Goal: Information Seeking & Learning: Learn about a topic

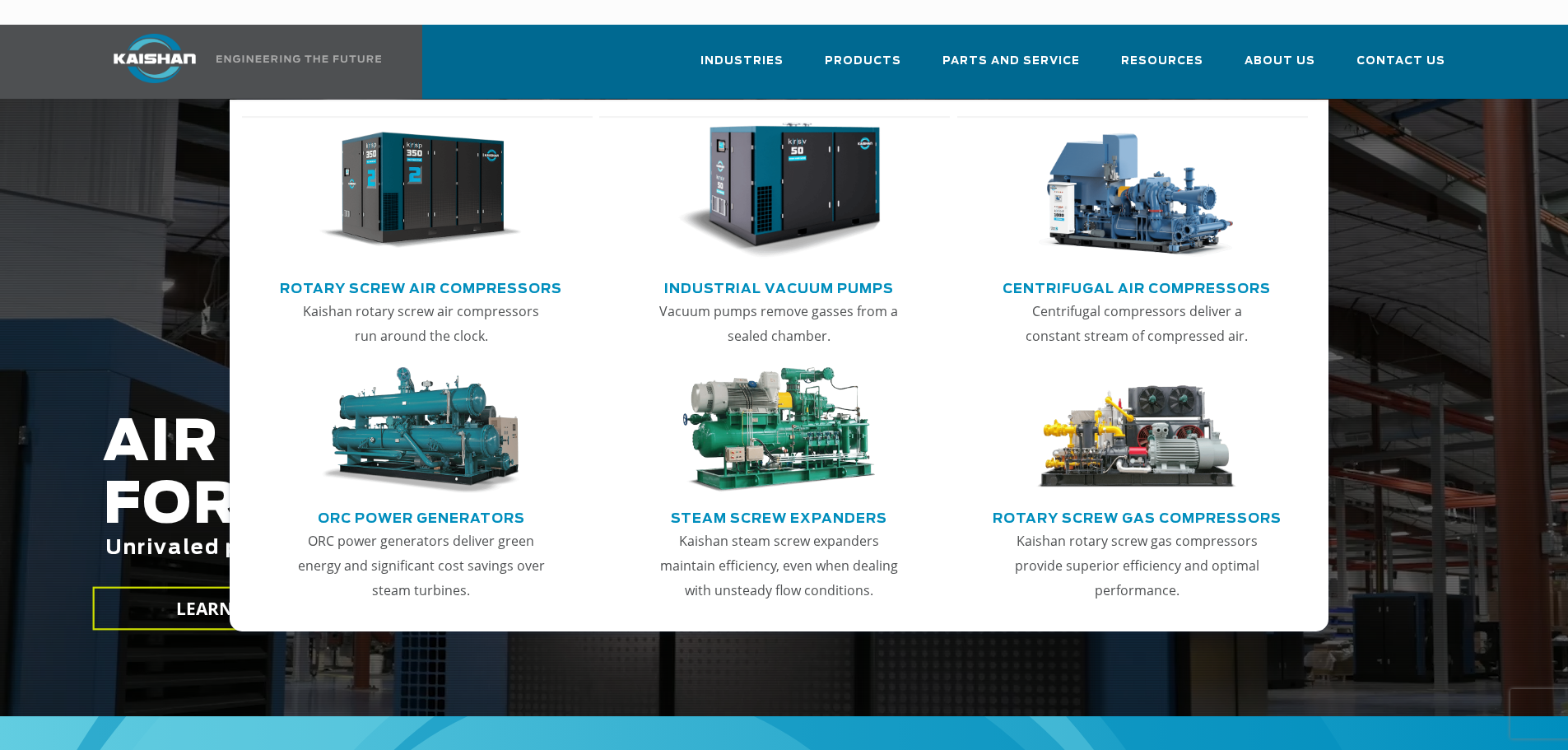
click at [1104, 274] on link "Centrifugal Air Compressors" at bounding box center [1137, 286] width 269 height 25
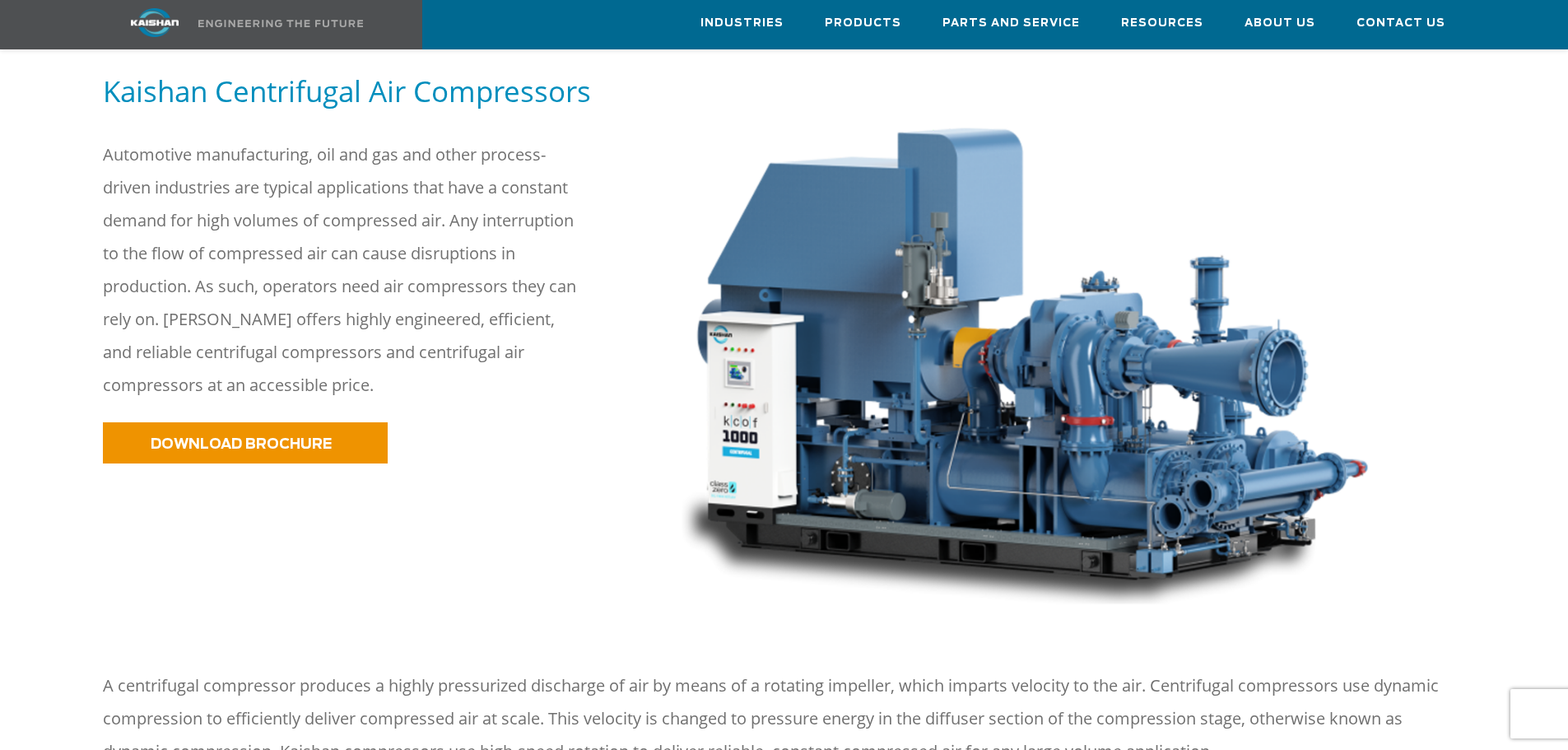
scroll to position [165, 0]
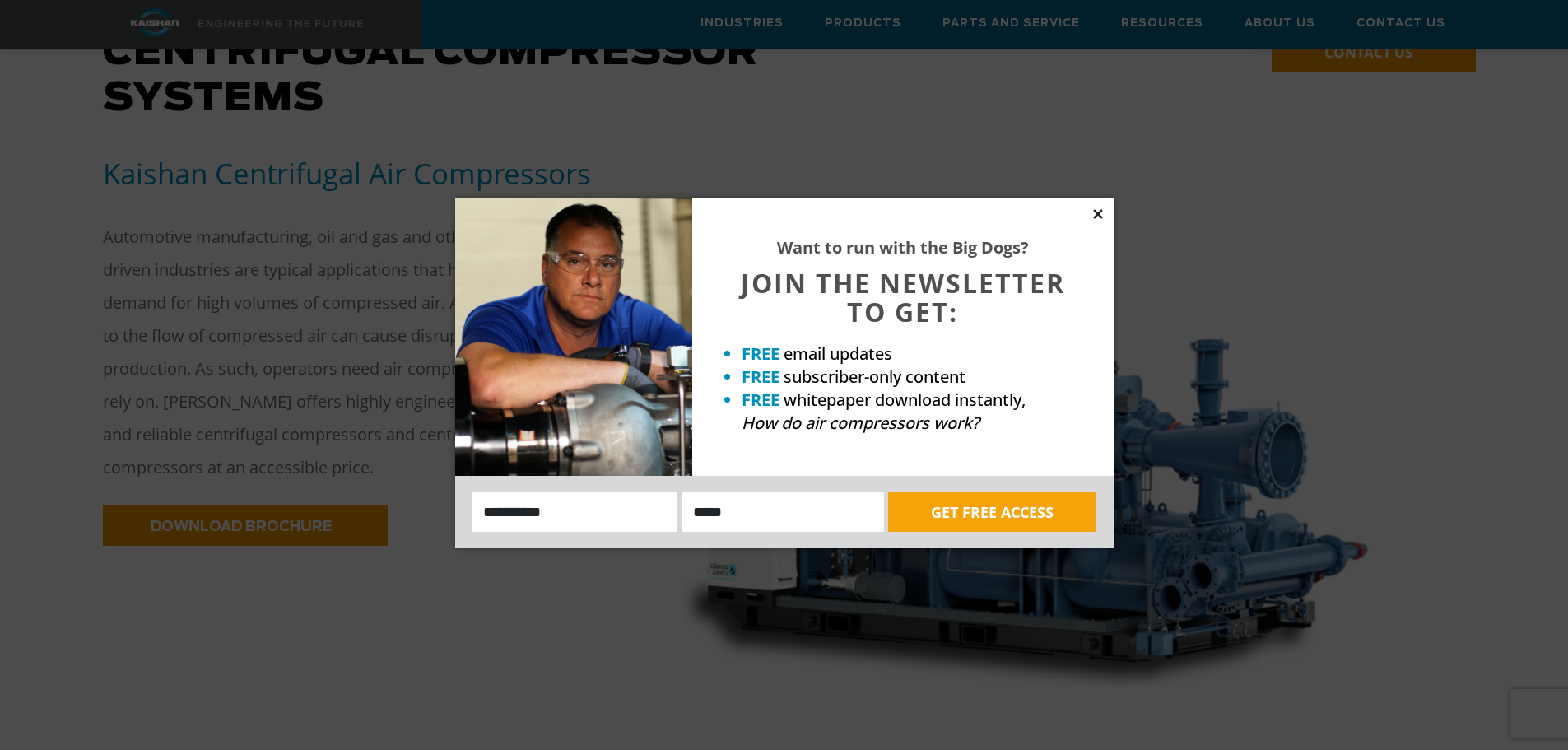
click at [1105, 213] on icon at bounding box center [1098, 213] width 14 height 14
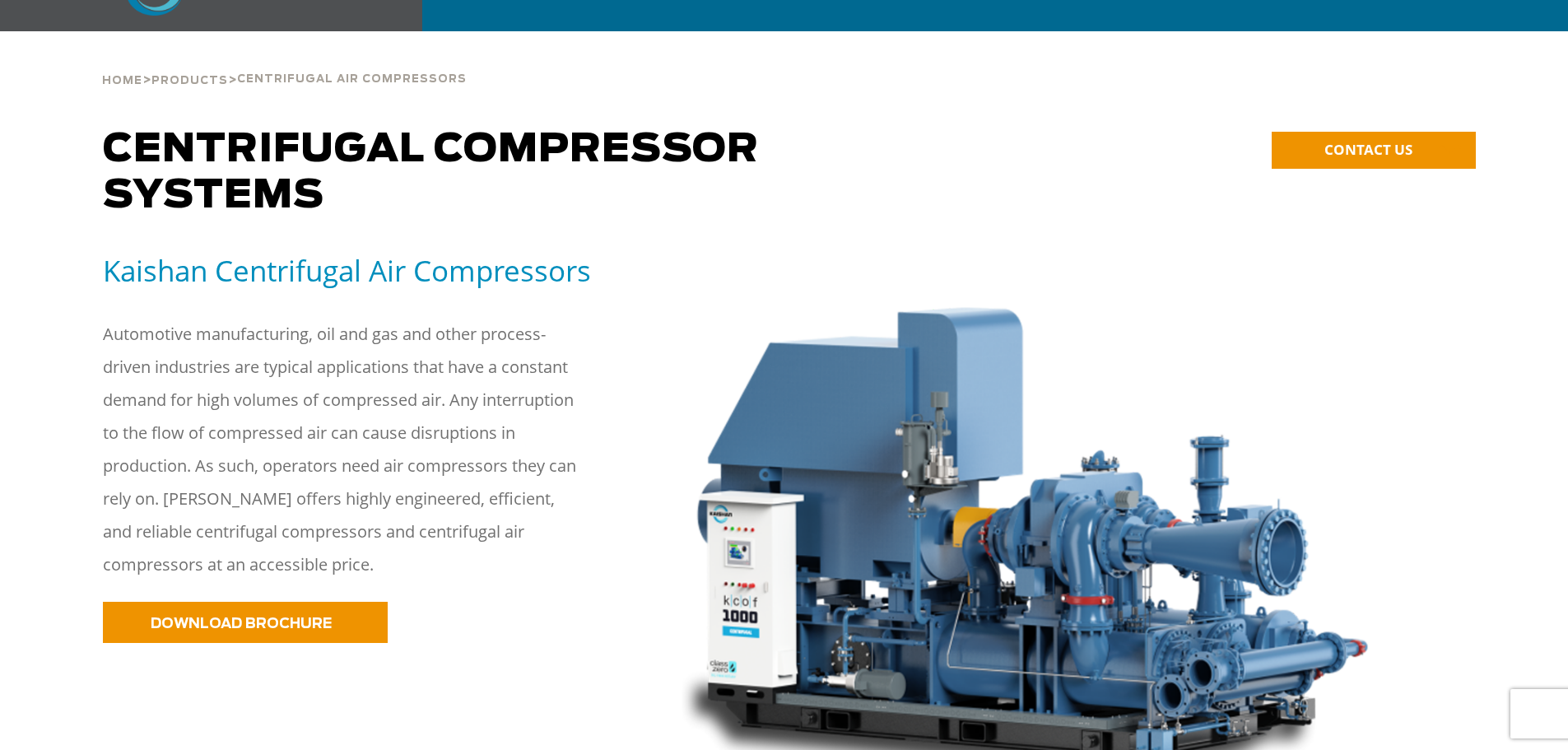
scroll to position [0, 0]
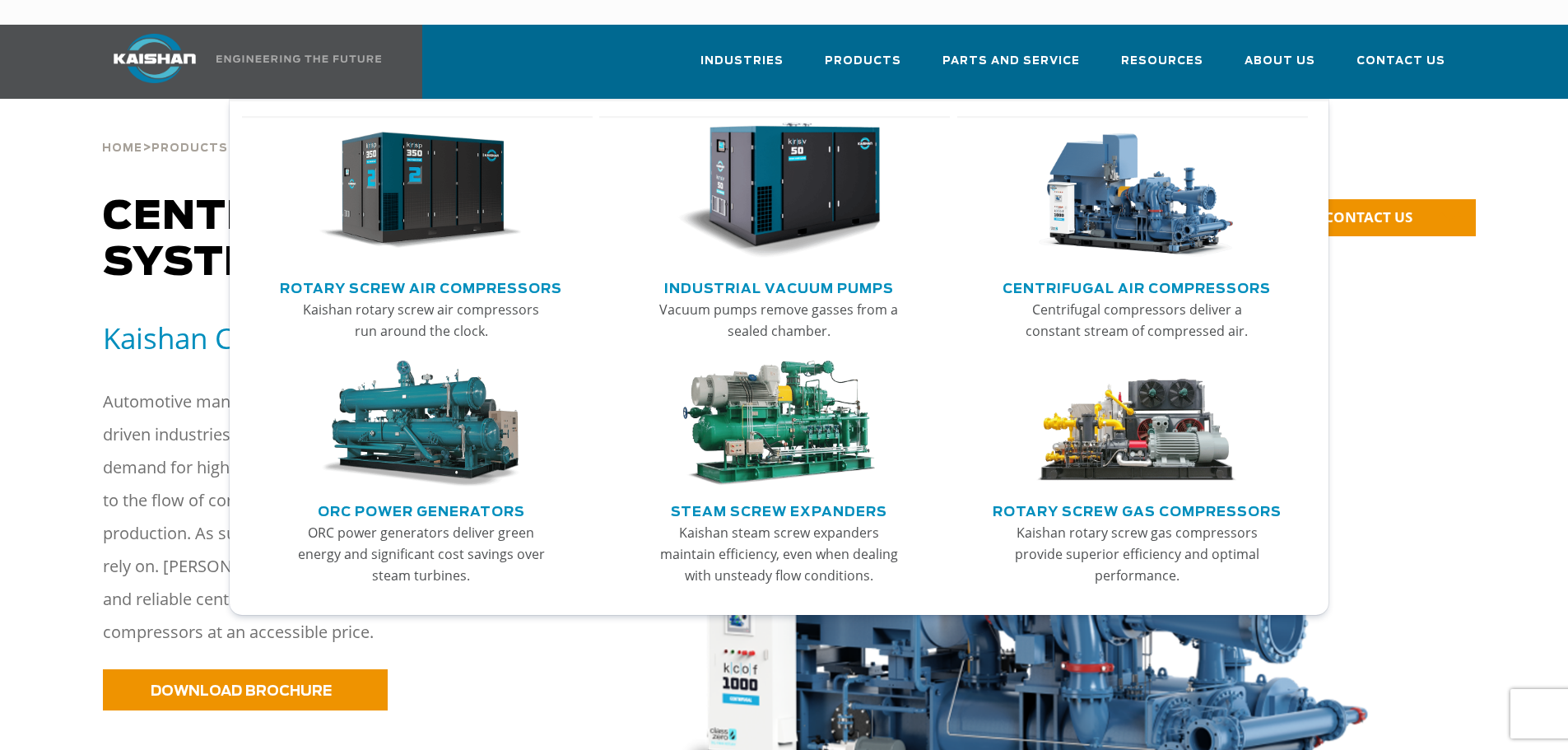
click at [419, 274] on link "Rotary Screw Air Compressors" at bounding box center [421, 286] width 282 height 25
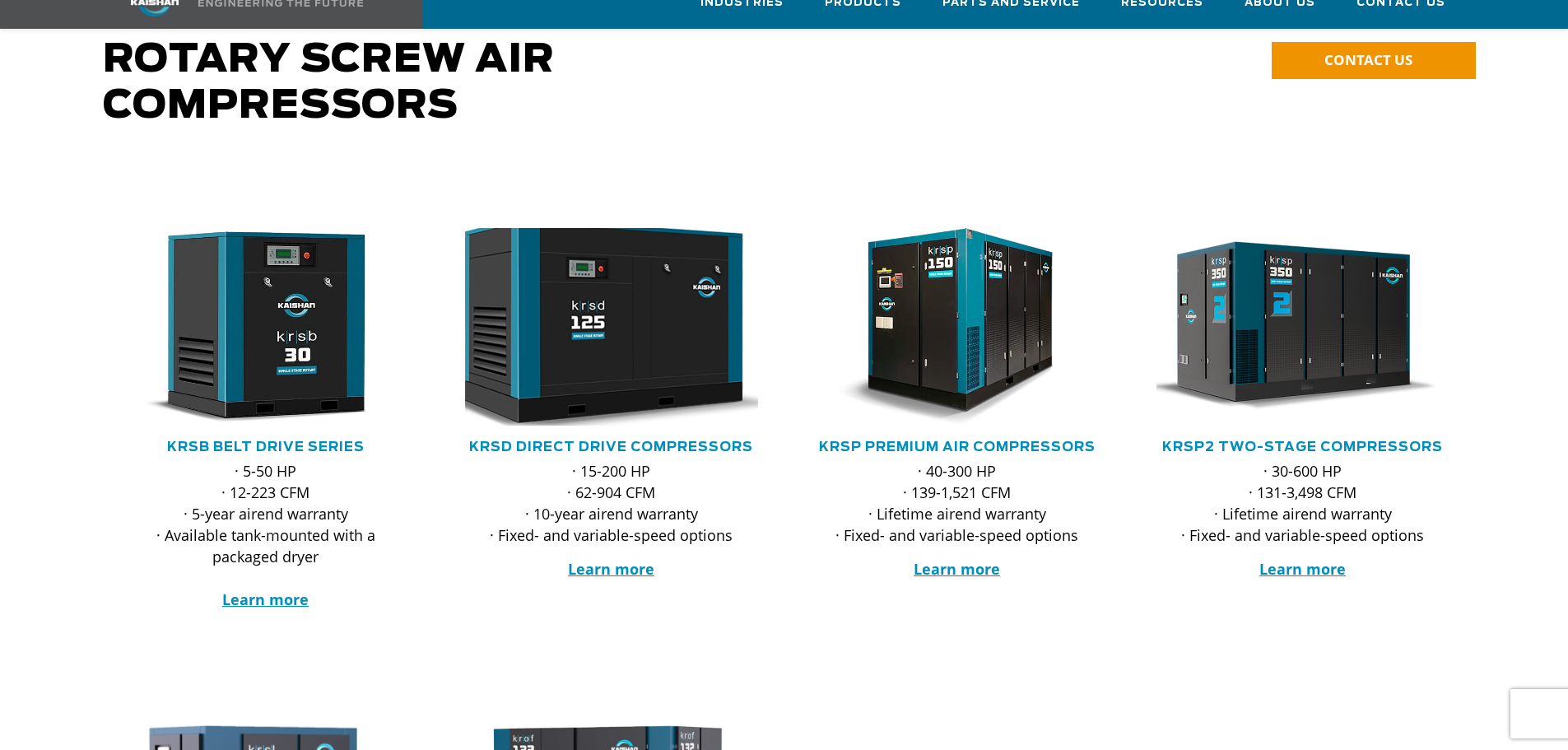
scroll to position [165, 0]
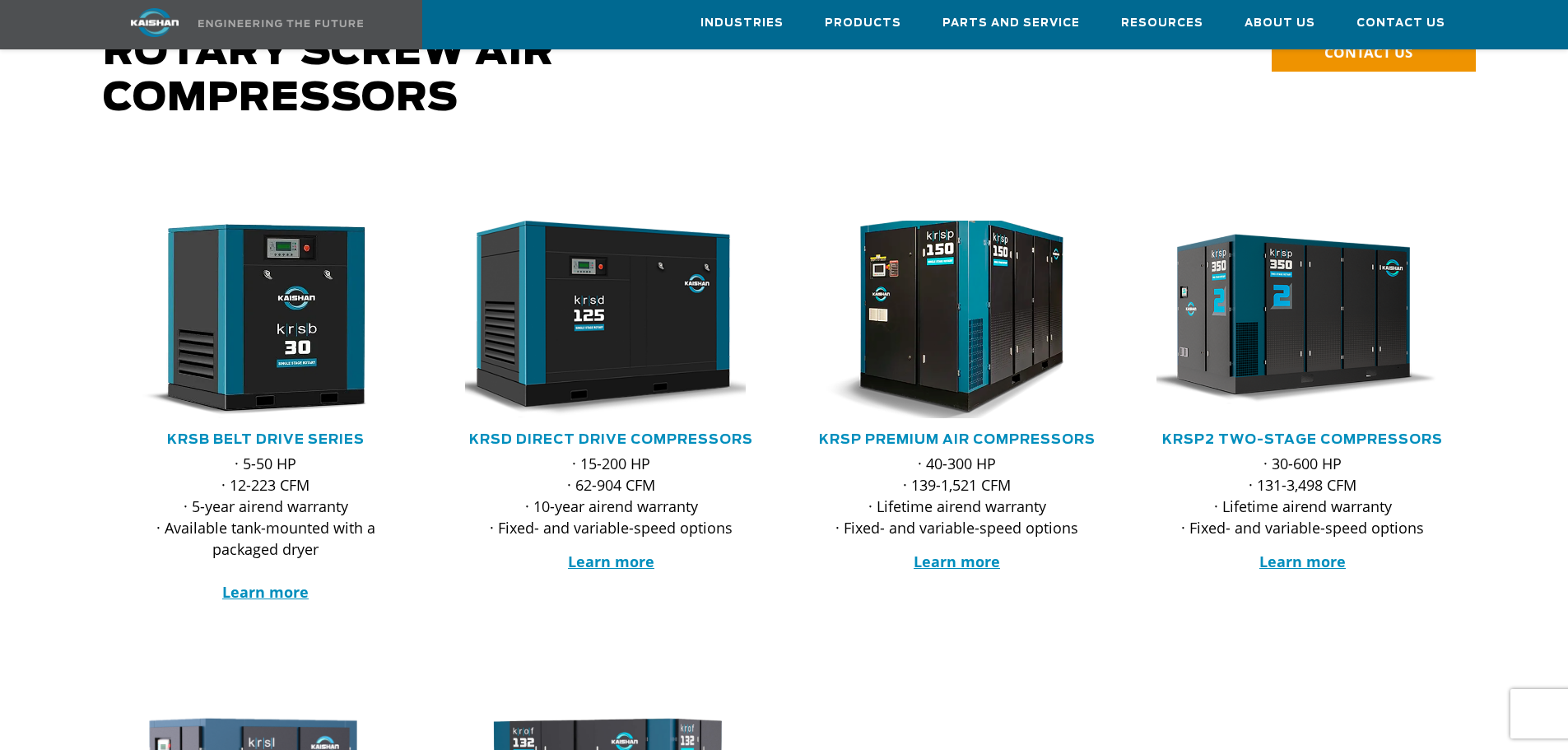
drag, startPoint x: 784, startPoint y: 276, endPoint x: 883, endPoint y: 276, distance: 99.0
click at [791, 276] on div at bounding box center [957, 386] width 346 height 463
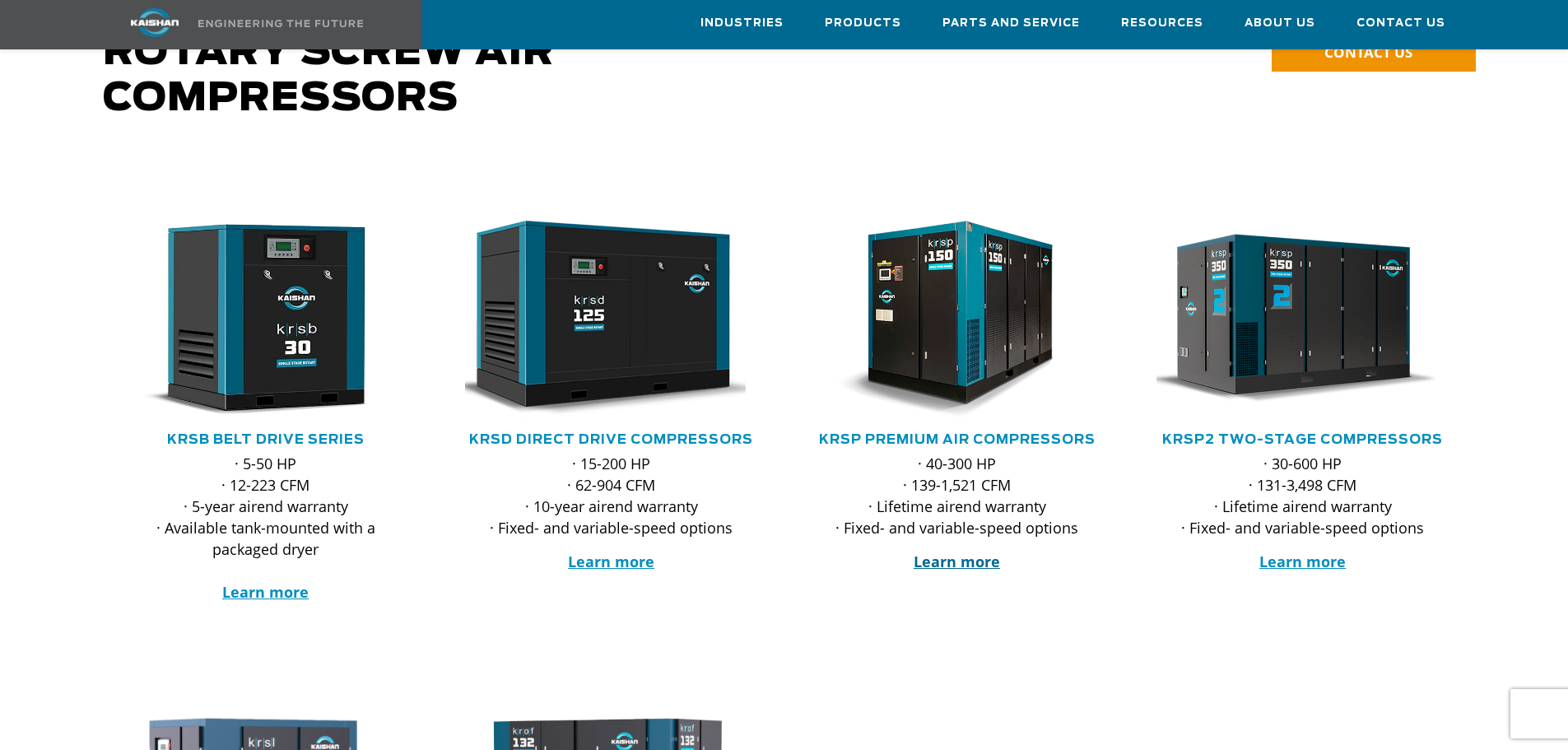
click at [952, 552] on strong "Learn more" at bounding box center [957, 561] width 87 height 20
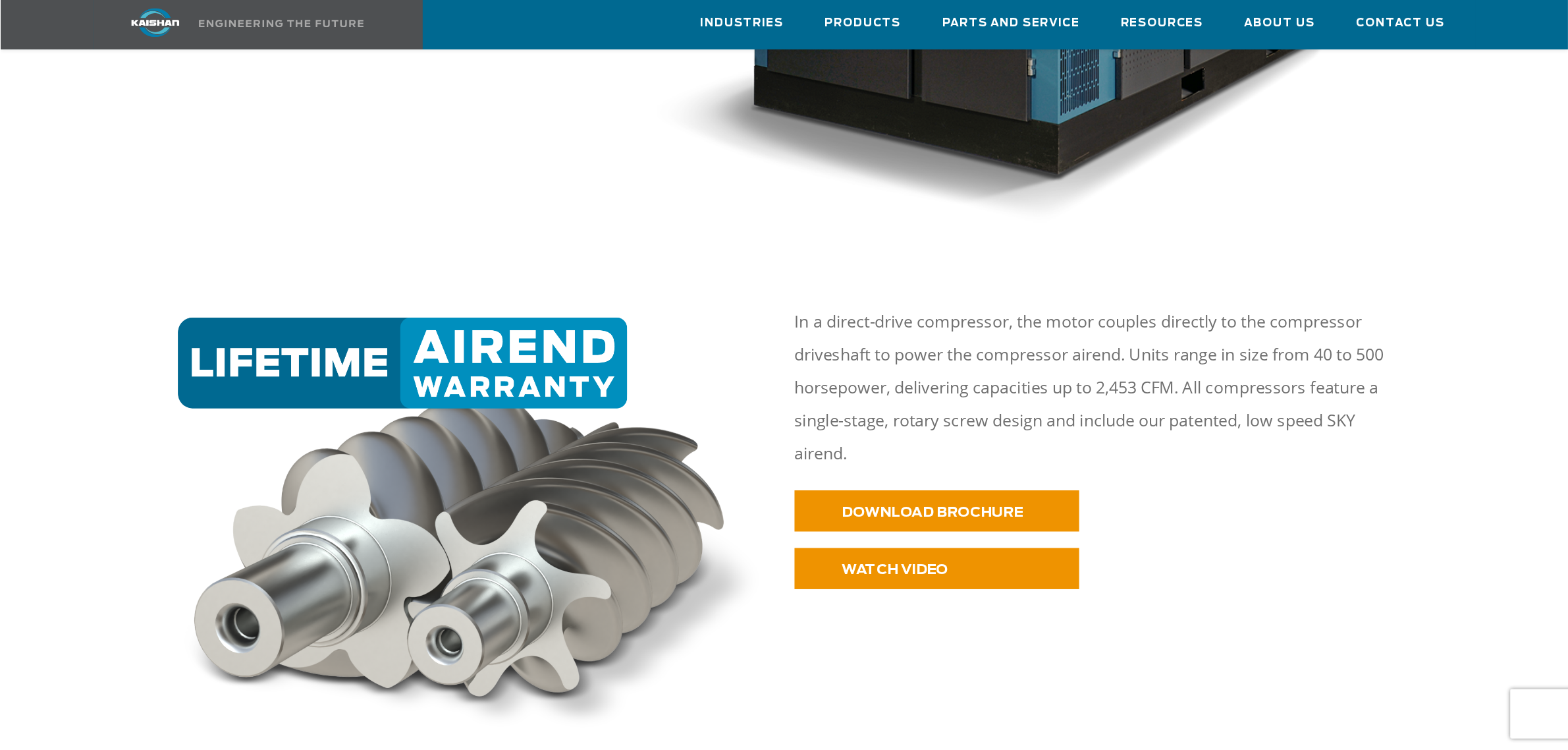
scroll to position [659, 0]
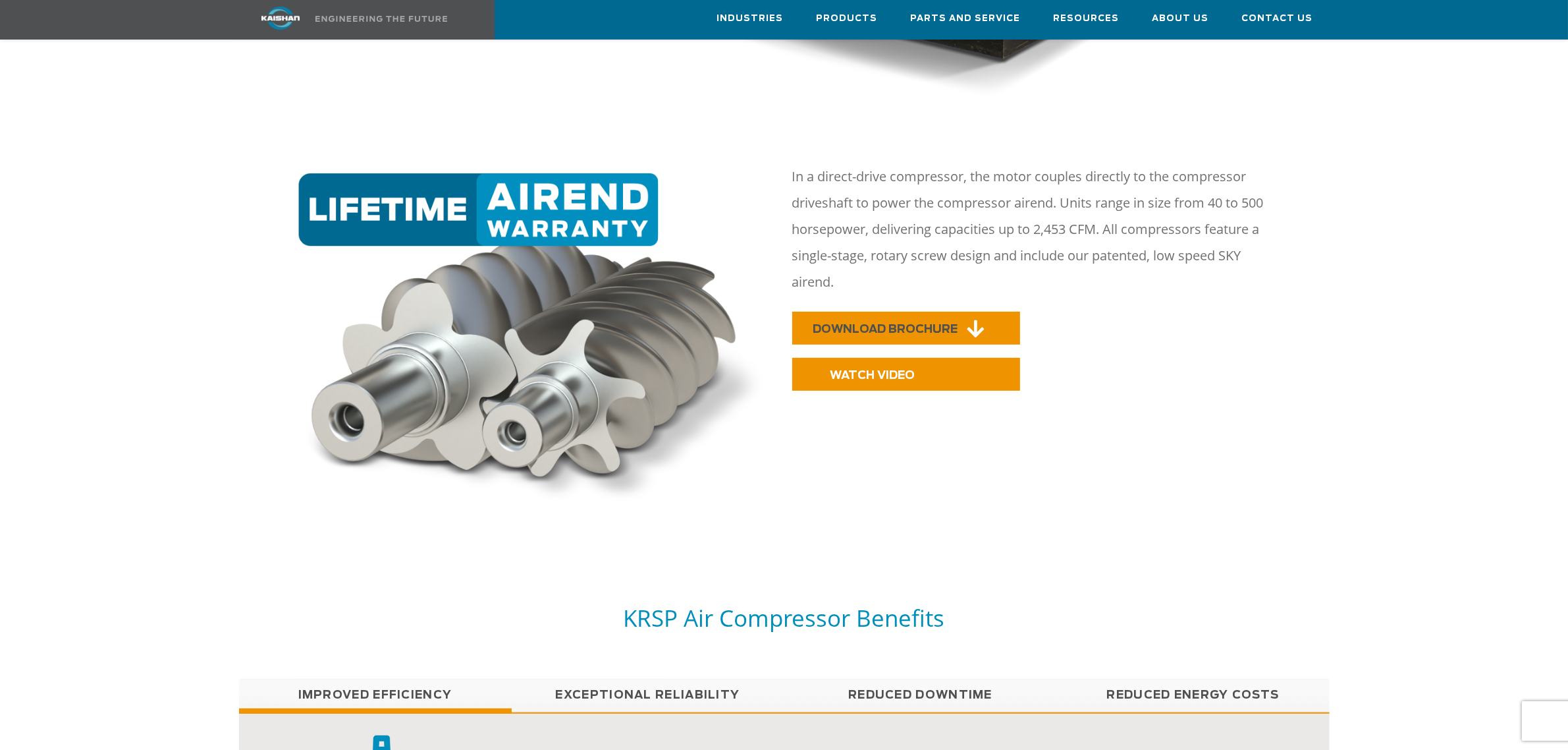
click at [943, 323] on span "DOWNLOAD BROCHURE" at bounding box center [886, 329] width 145 height 11
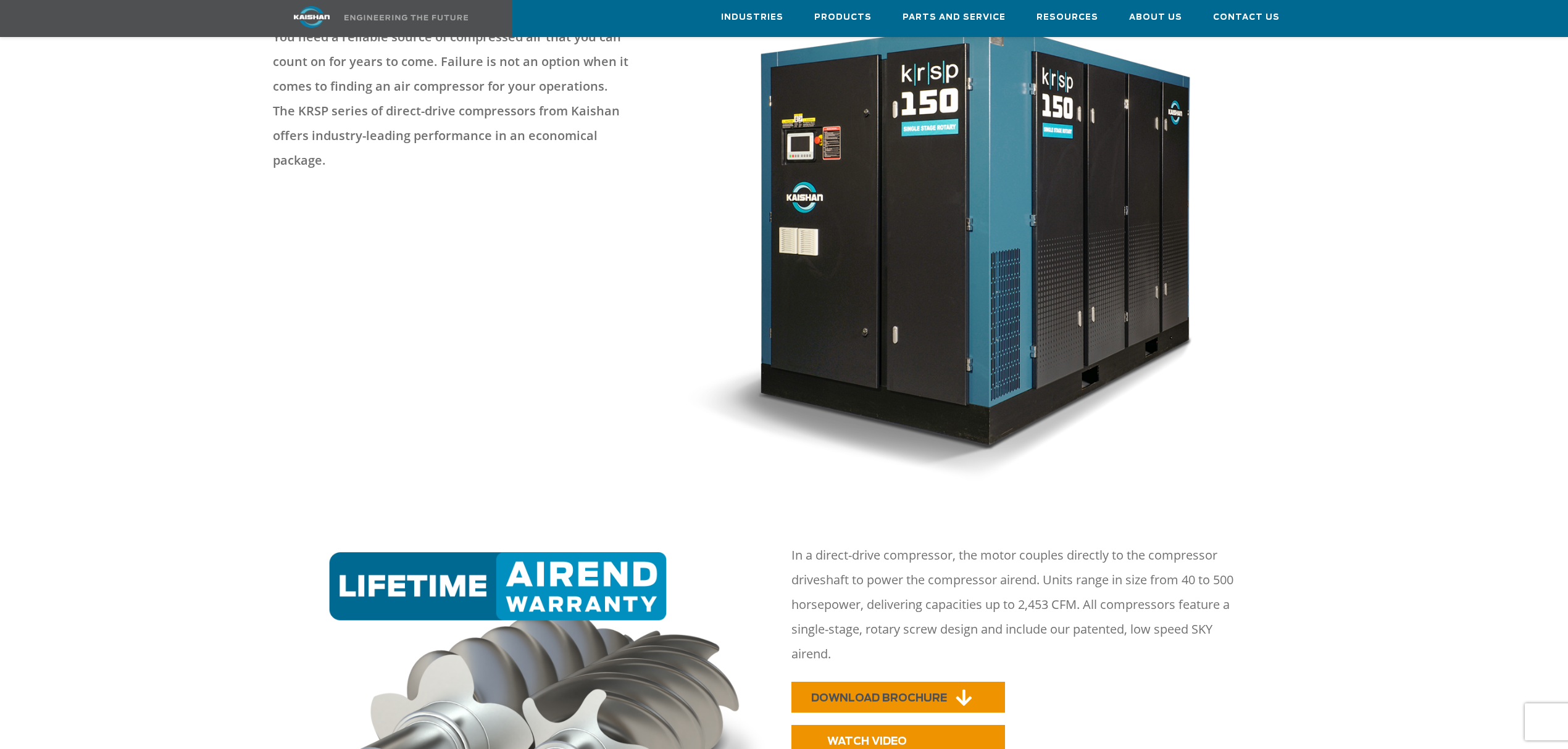
scroll to position [0, 0]
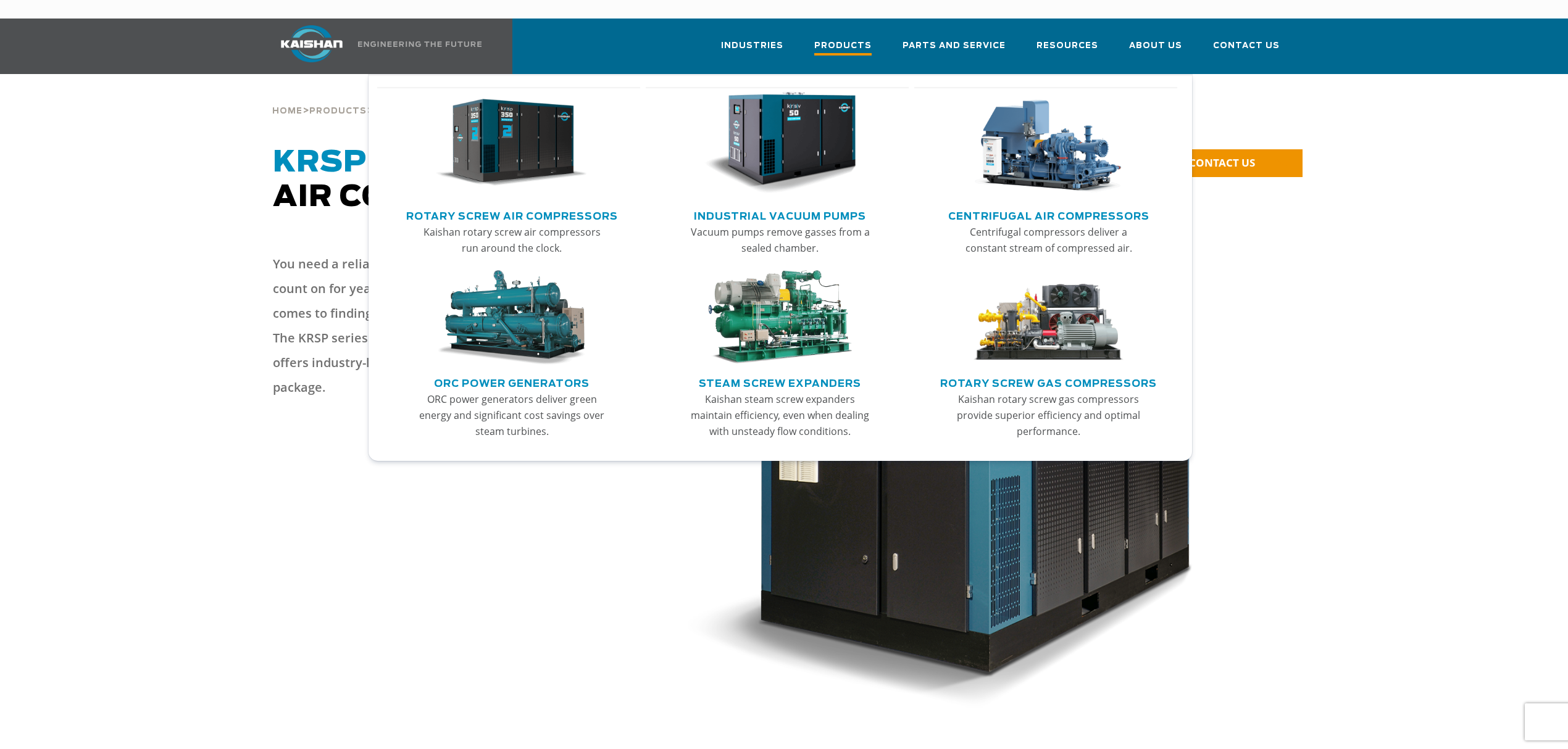
click at [843, 39] on span "Products" at bounding box center [843, 47] width 57 height 17
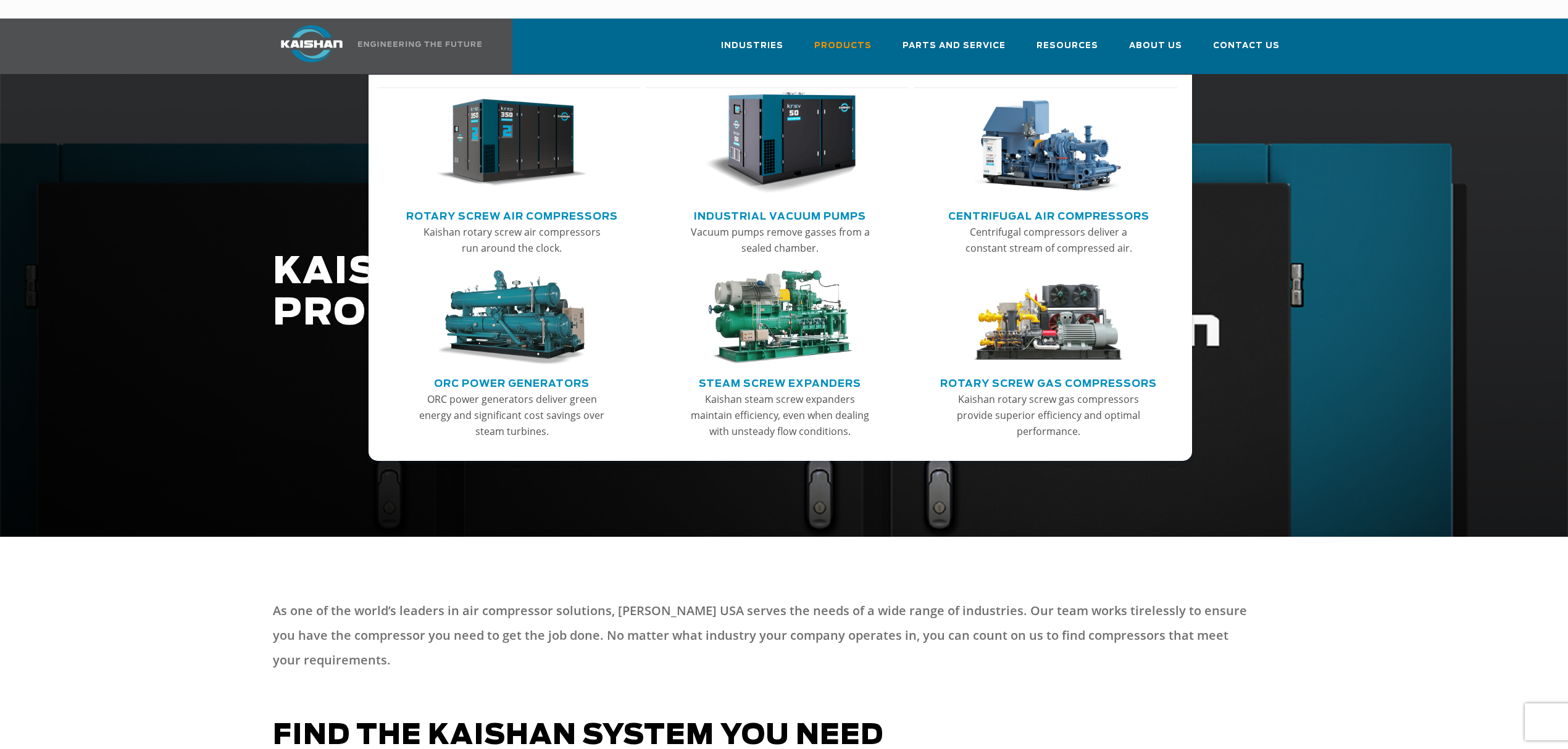
click at [524, 205] on link "Rotary Screw Air Compressors" at bounding box center [512, 214] width 212 height 18
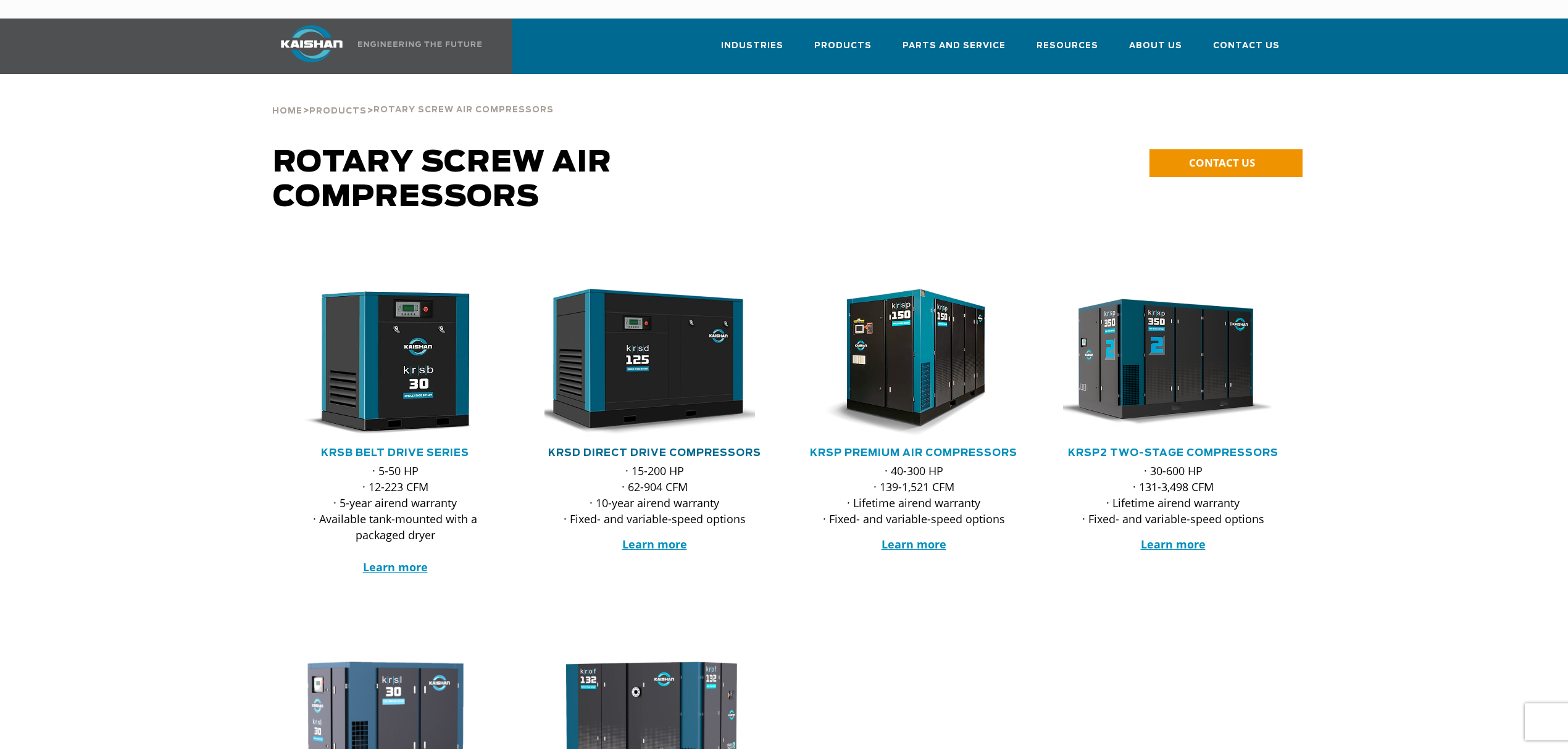
click at [670, 448] on link "KRSD Direct Drive Compressors" at bounding box center [655, 453] width 213 height 10
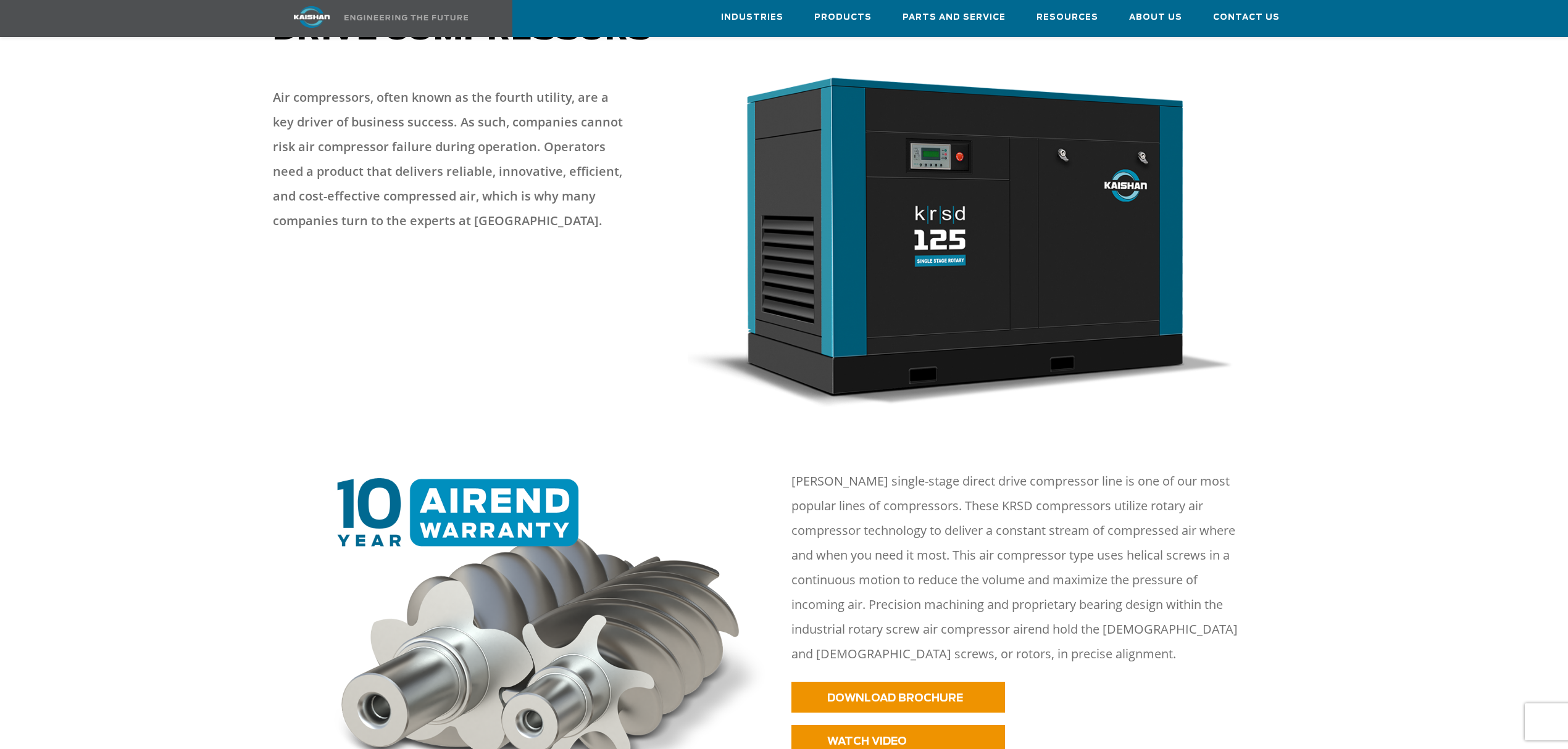
scroll to position [164, 0]
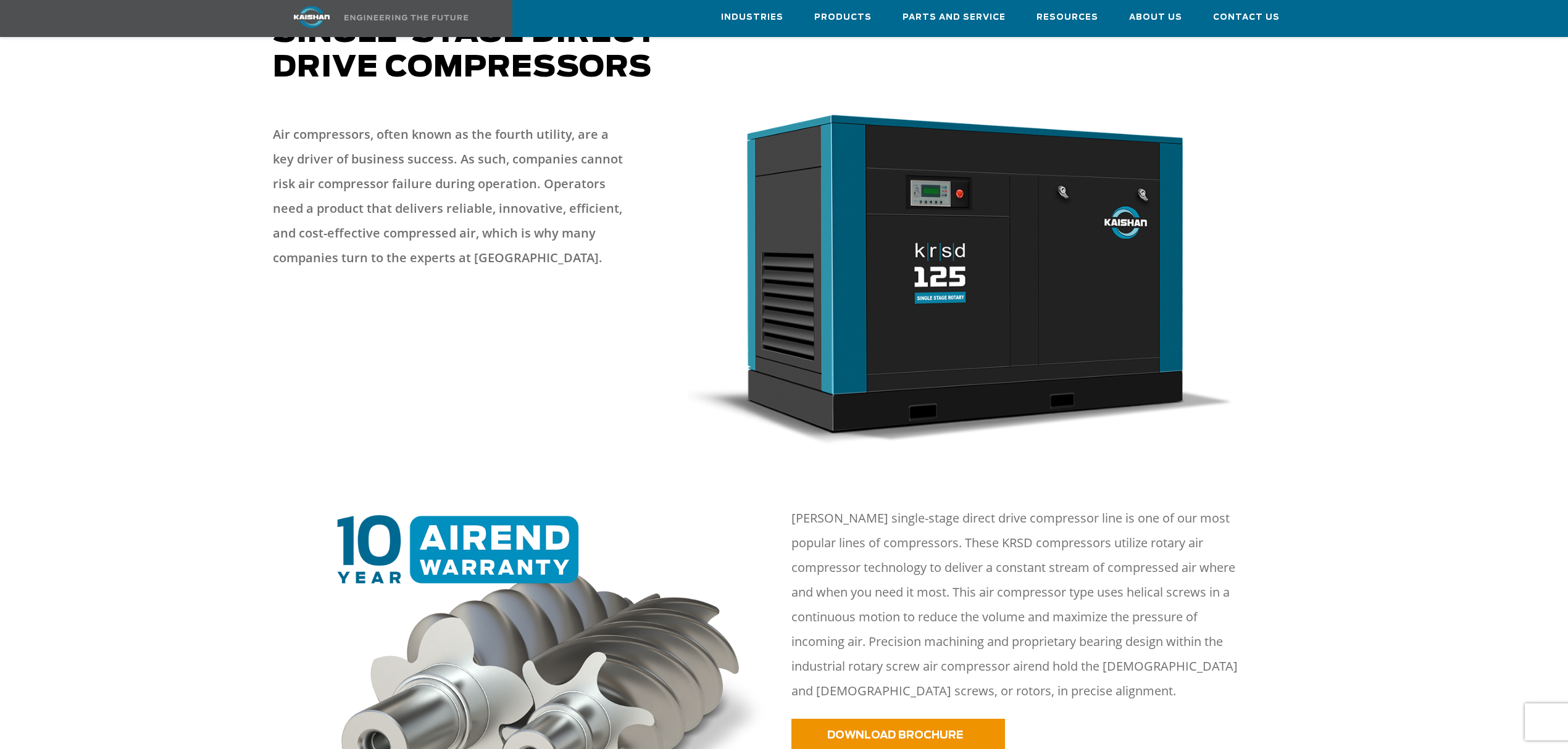
click at [924, 319] on img at bounding box center [961, 277] width 547 height 335
click at [875, 719] on link "DOWNLOAD BROCHURE" at bounding box center [898, 734] width 214 height 31
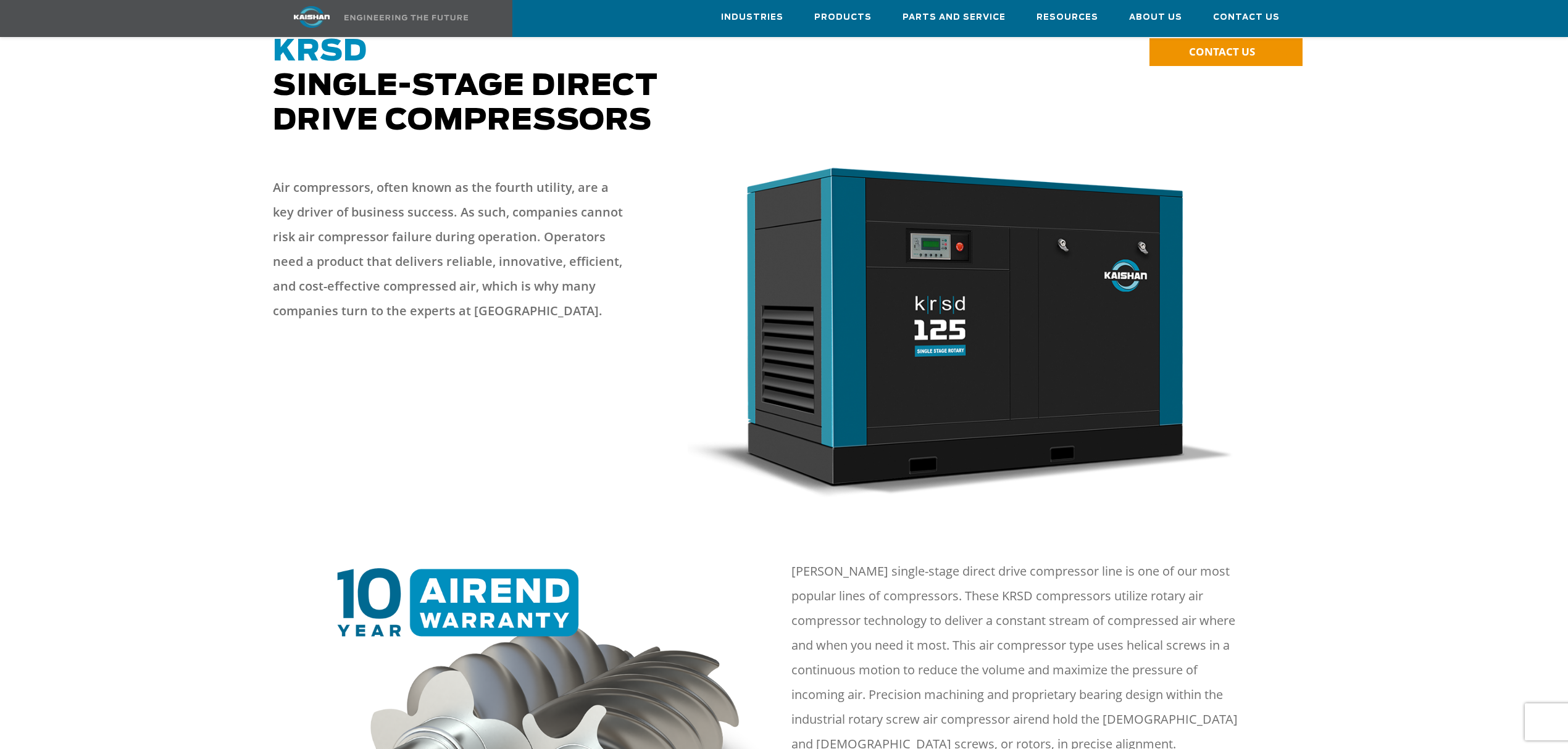
scroll to position [82, 0]
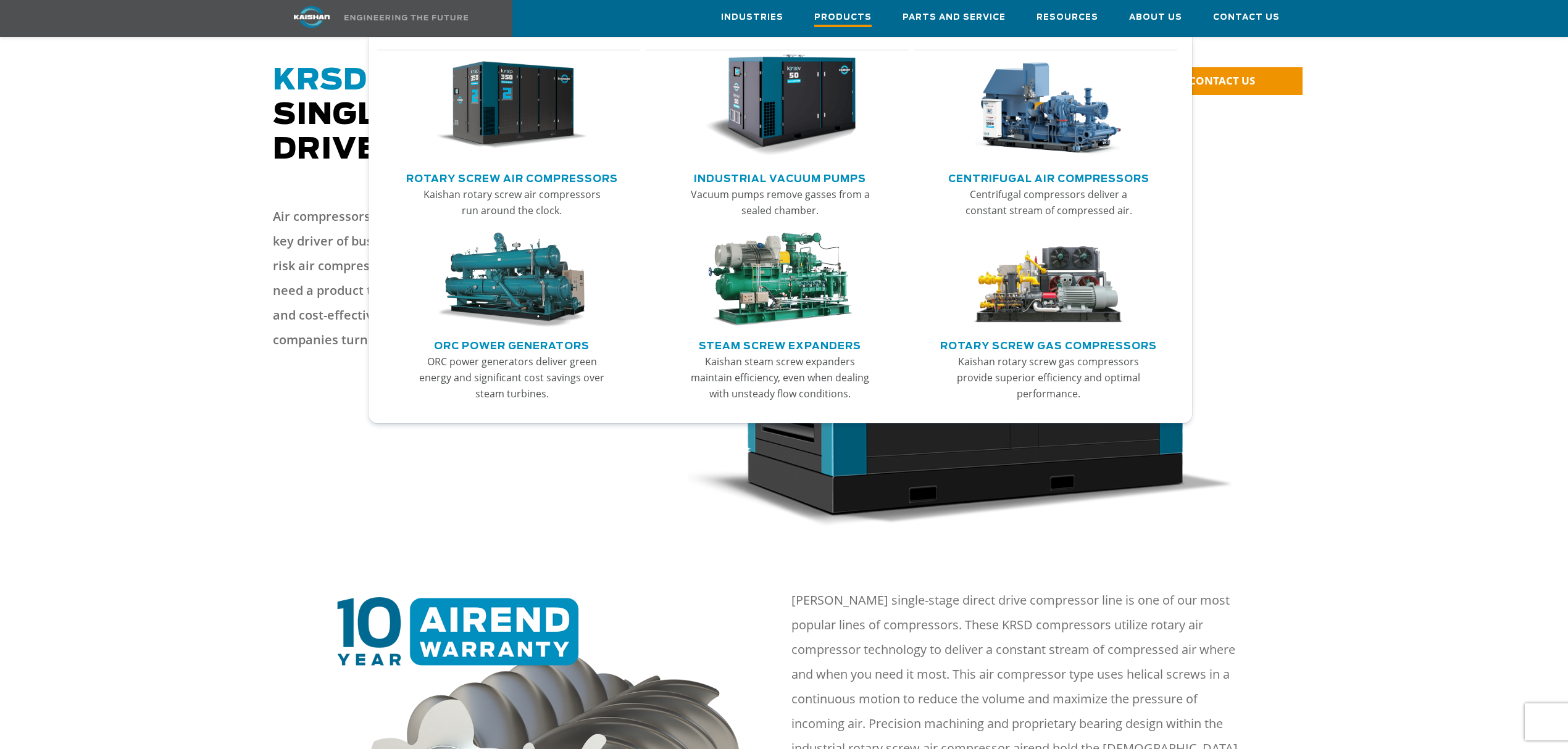
click at [863, 16] on span "Products" at bounding box center [843, 18] width 57 height 17
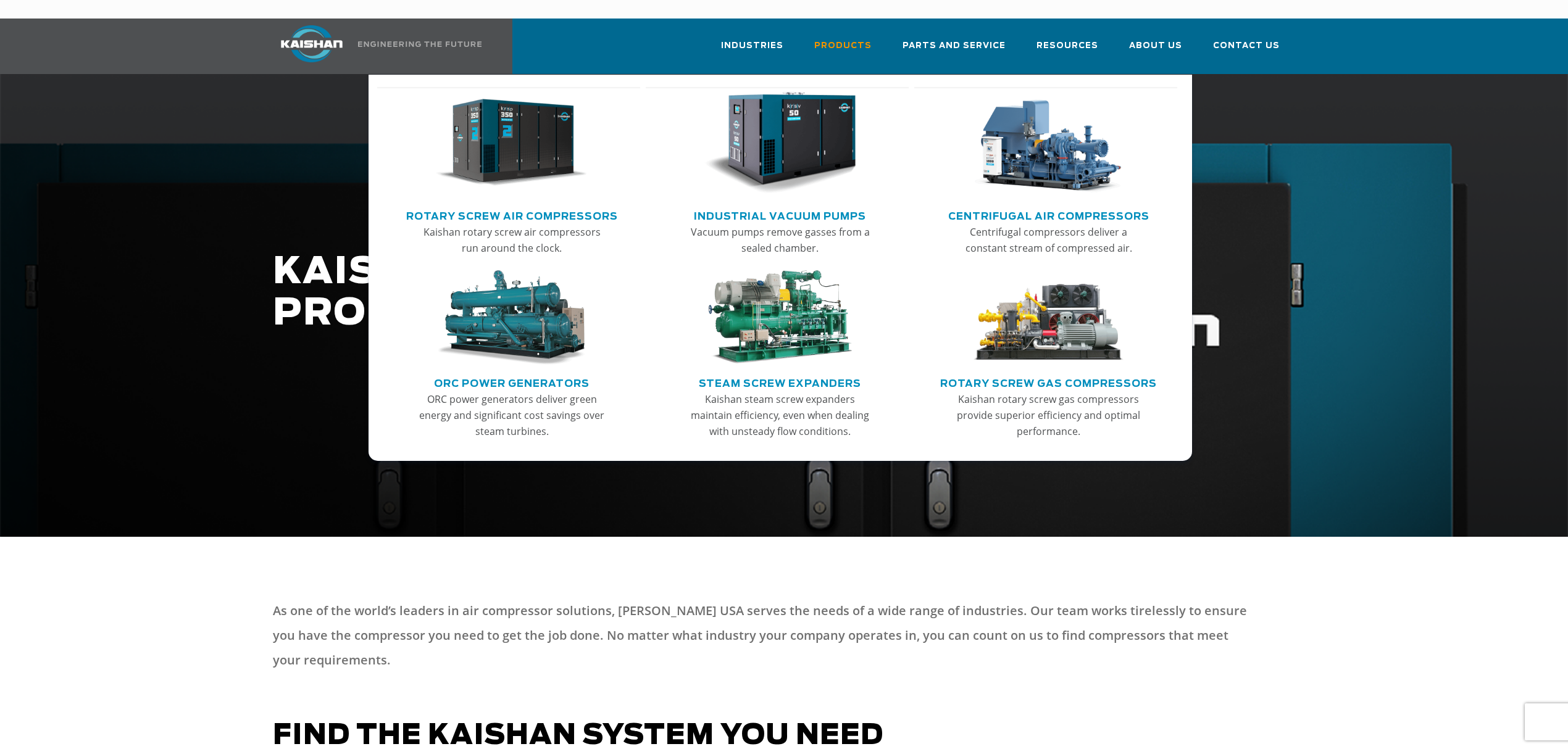
click at [490, 205] on link "Rotary Screw Air Compressors" at bounding box center [512, 214] width 212 height 18
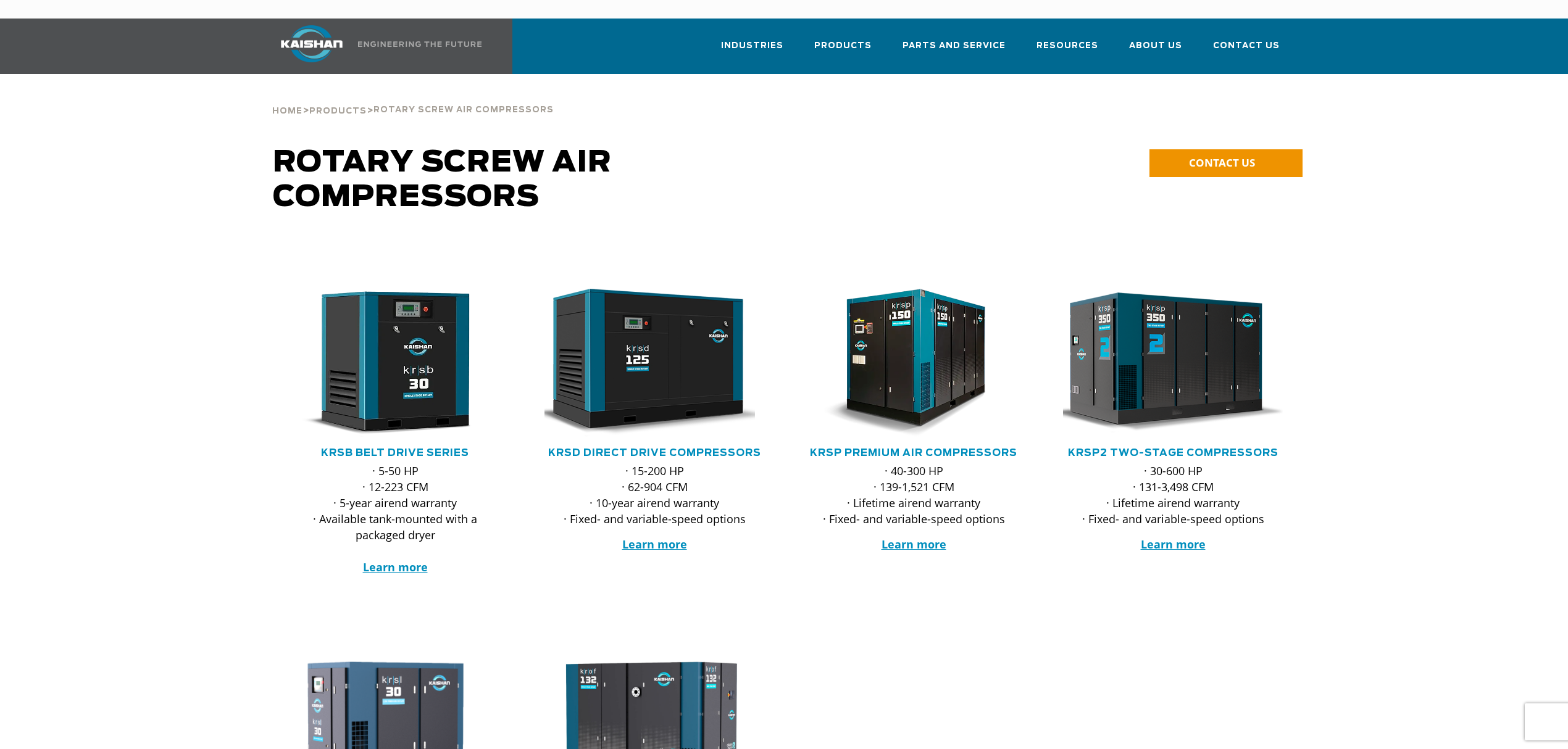
click at [1164, 363] on img at bounding box center [1163, 363] width 242 height 163
